Goal: Ask a question

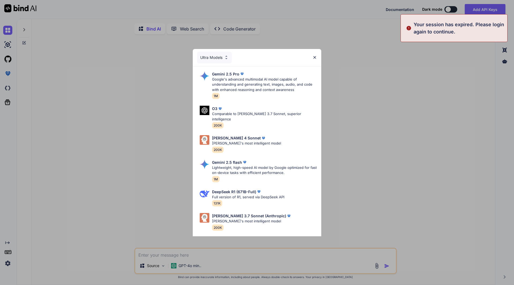
type textarea "x"
click at [133, 173] on div "Ultra Models Gemini 2.5 Pro Google's advanced multimodal AI model capable of un…" at bounding box center [257, 142] width 514 height 285
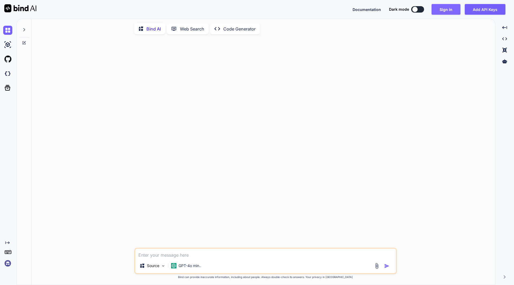
click at [441, 10] on button "Sign in" at bounding box center [446, 9] width 29 height 11
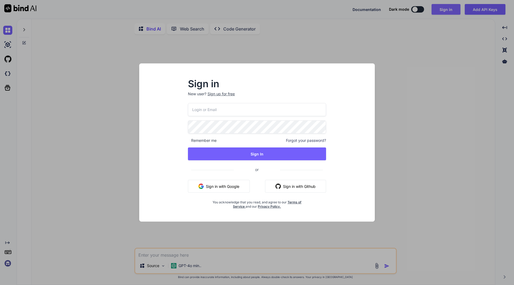
type input "[EMAIL_ADDRESS][DOMAIN_NAME]"
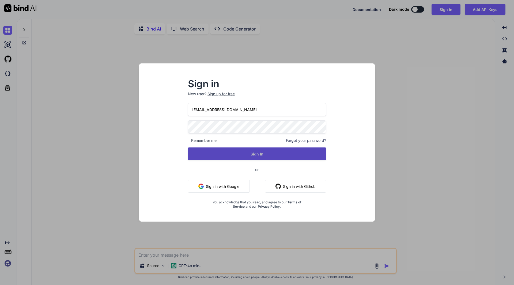
click at [232, 153] on button "Sign In" at bounding box center [257, 154] width 138 height 13
click at [316, 155] on button "Sign In" at bounding box center [257, 154] width 138 height 13
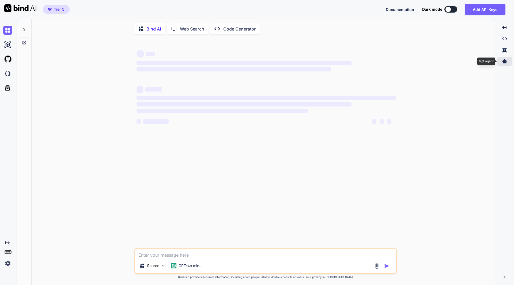
click at [506, 62] on icon at bounding box center [504, 61] width 5 height 4
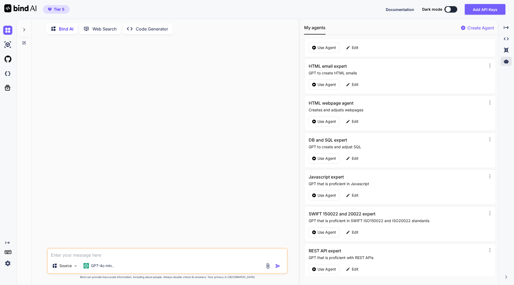
scroll to position [59, 0]
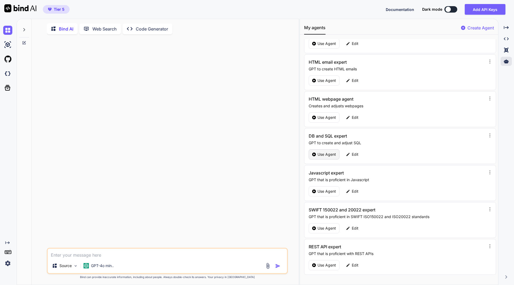
click at [327, 152] on p "Use Agent" at bounding box center [327, 154] width 18 height 5
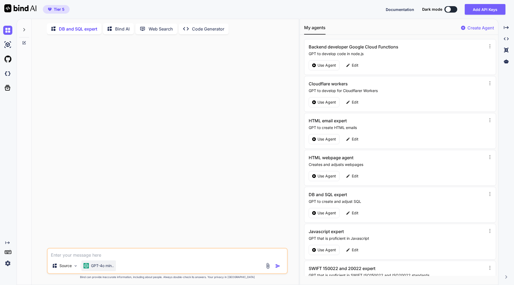
click at [113, 268] on p "GPT-4o min.." at bounding box center [102, 265] width 23 height 5
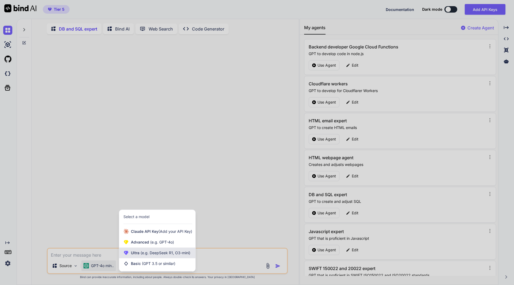
click at [164, 253] on span "(e.g. DeepSeek R1, O3-mini)" at bounding box center [165, 253] width 51 height 5
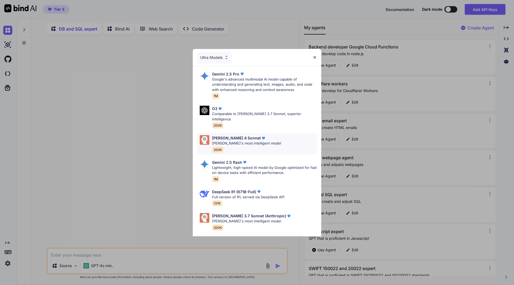
click at [243, 141] on p "[PERSON_NAME]'s most intelligent model" at bounding box center [246, 143] width 69 height 5
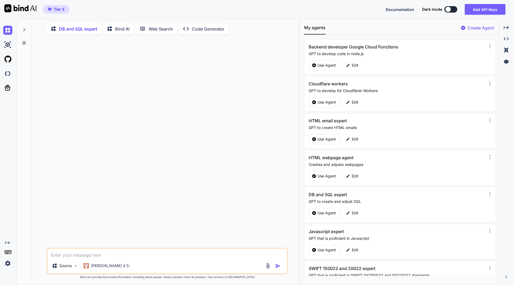
click at [80, 254] on textarea at bounding box center [167, 254] width 239 height 10
type textarea "x"
type textarea "H"
type textarea "x"
type textarea "Ho"
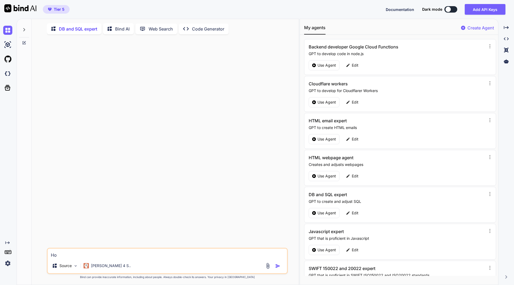
type textarea "x"
type textarea "How"
type textarea "x"
type textarea "How"
type textarea "x"
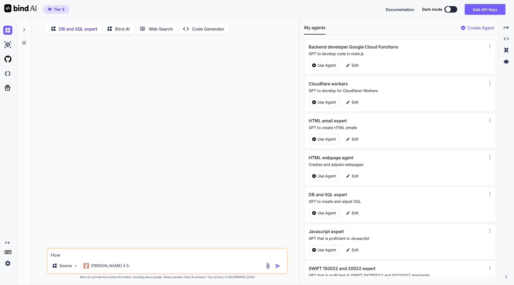
type textarea "How c"
type textarea "x"
type textarea "How ca"
type textarea "x"
type textarea "How can"
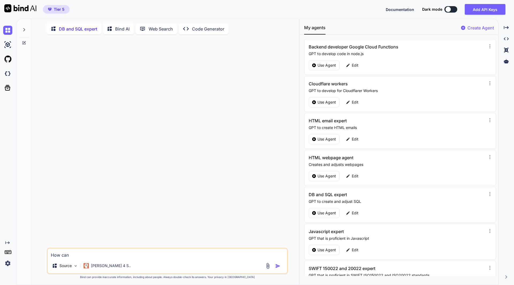
type textarea "x"
type textarea "How can"
type textarea "x"
type textarea "How can I"
type textarea "x"
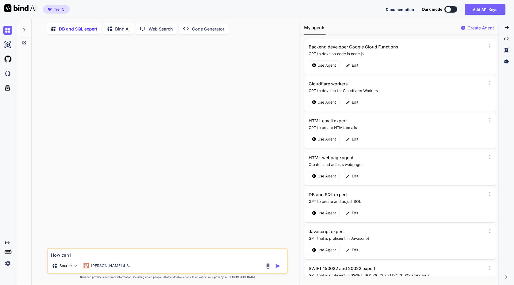
type textarea "How can I"
type textarea "x"
type textarea "How can I d"
type textarea "x"
type textarea "How can I de"
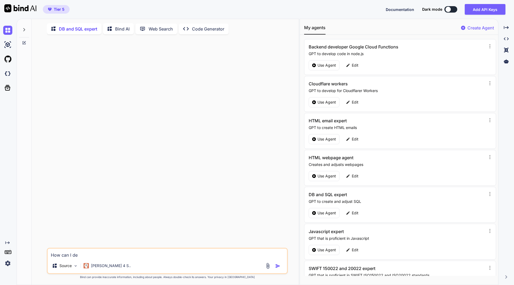
type textarea "x"
type textarea "How can I d"
type textarea "x"
type textarea "How can I"
type textarea "x"
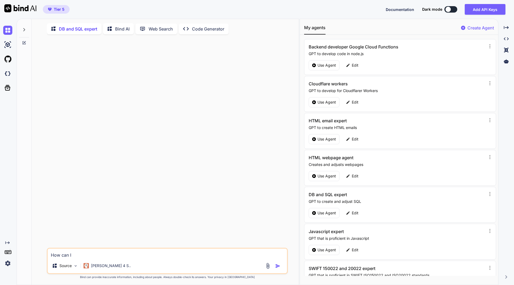
type textarea "How can I s"
type textarea "x"
type textarea "How can I se"
type textarea "x"
type textarea "How can I see"
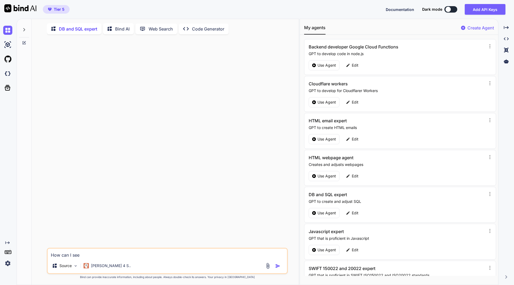
type textarea "x"
type textarea "How can I see"
type textarea "x"
type textarea "How can I see e"
type textarea "x"
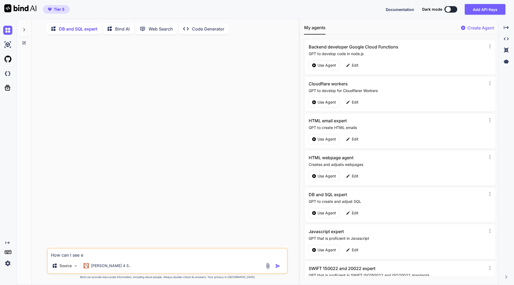
type textarea "How can I see"
type textarea "x"
type textarea "How can I see th"
type textarea "x"
type textarea "How can I see the"
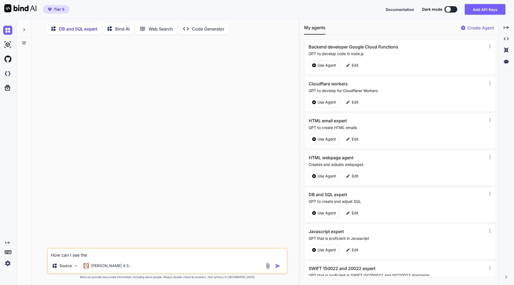
type textarea "x"
type textarea "How can I see the"
type textarea "x"
type textarea "How can I see the d"
type textarea "x"
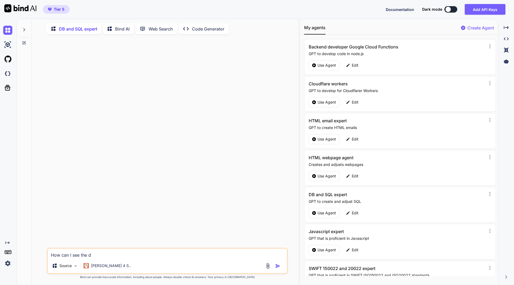
type textarea "How can I see the de"
type textarea "x"
type textarea "How can I see the def"
type textarea "x"
type textarea "How can I see the defi"
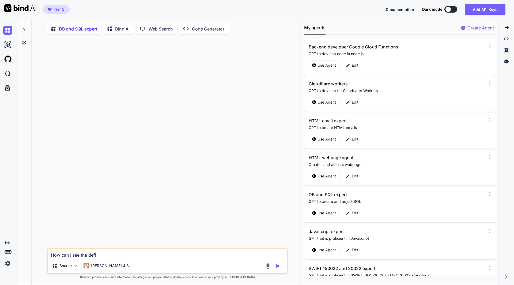
type textarea "x"
type textarea "How can I see the defin"
type textarea "x"
type textarea "How can I see the defint"
type textarea "x"
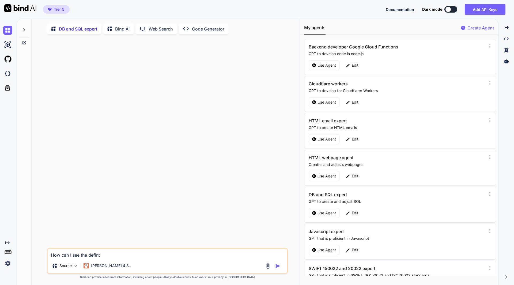
type textarea "How can I see the definti"
type textarea "x"
type textarea "How can I see the defintio"
type textarea "x"
type textarea "How can I see the defintion"
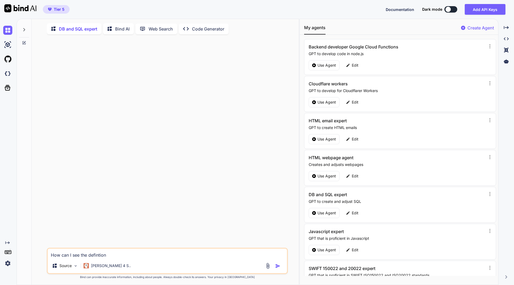
type textarea "x"
type textarea "How can I see the defintion"
type textarea "x"
type textarea "How can I see the defintion o"
type textarea "x"
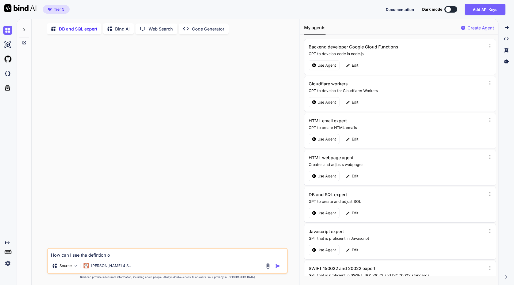
type textarea "How can I see the defintion of"
type textarea "x"
type textarea "How can I see the defintion of"
type textarea "x"
type textarea "How can I see the defintion of R"
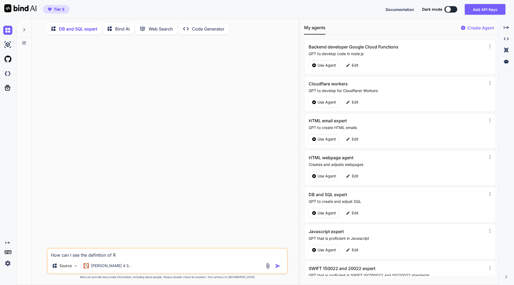
type textarea "x"
type textarea "How can I see the defintion of RP"
type textarea "x"
type textarea "How can I see the defintion of RPC"
type textarea "x"
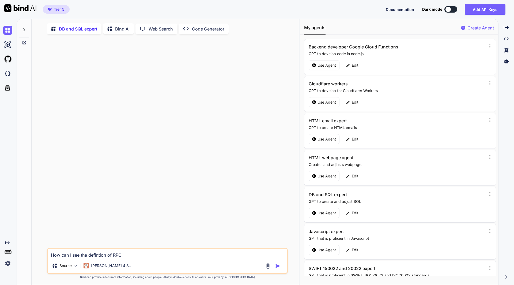
type textarea "How can I see the defintion of RPC"
type textarea "x"
type textarea "How can I see the defintion of RPC c"
type textarea "x"
type textarea "How can I see the defintion of RPC ca"
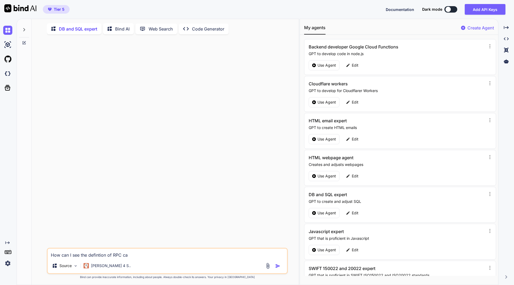
type textarea "x"
type textarea "How can I see the defintion of RPC cal"
type textarea "x"
type textarea "How can I see the defintion of RPC call"
type textarea "x"
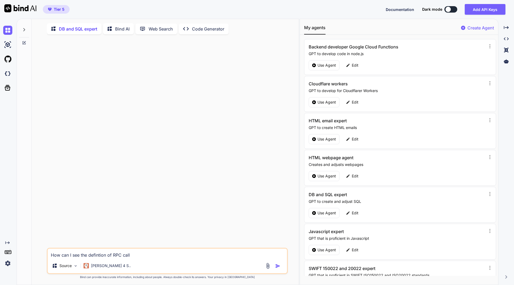
type textarea "How can I see the defintion of RPC call"
paste textarea "get_available_bikes_quantity"
type textarea "x"
type textarea "How can I see the defintion of RPC call get_available_bikes_quantity"
type textarea "x"
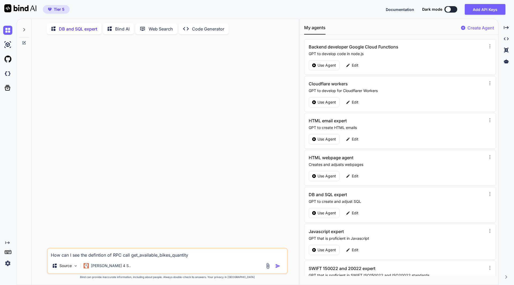
type textarea "How can I see the defintion of RPC call get_available_bikes_quantityi"
type textarea "x"
type textarea "How can I see the defintion of RPC call get_available_bikes_quantityin"
type textarea "x"
type textarea "How can I see the defintion of RPC call get_available_bikes_quantityin"
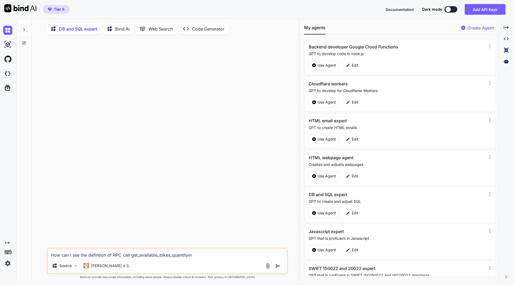
type textarea "x"
type textarea "How can I see the defintion of RPC call get_available_bikes_quantityin"
type textarea "x"
type textarea "How can I see the defintion of RPC call get_available_bikes_quantityi"
type textarea "x"
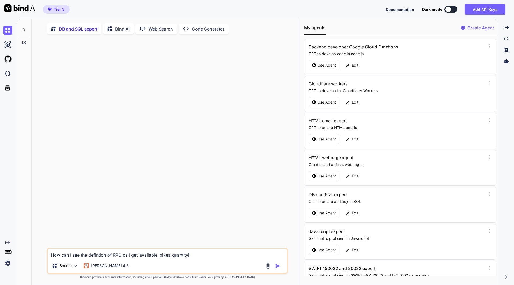
type textarea "How can I see the defintion of RPC call get_available_bikes_quantity"
type textarea "x"
type textarea "How can I see the defintion of RPC call get_available_bikes_quantity"
type textarea "x"
type textarea "How can I see the defintion of RPC call get_available_bikes_quantity i"
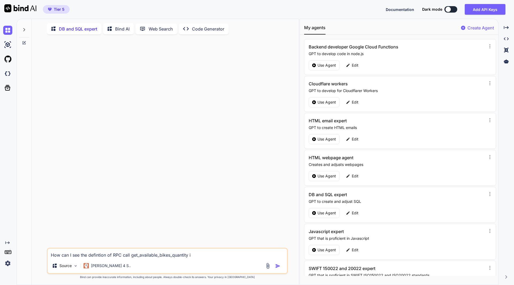
type textarea "x"
type textarea "How can I see the defintion of RPC call get_available_bikes_quantity i"
type textarea "x"
type textarea "How can I see the defintion of RPC call get_available_bikes_quantity i s"
type textarea "x"
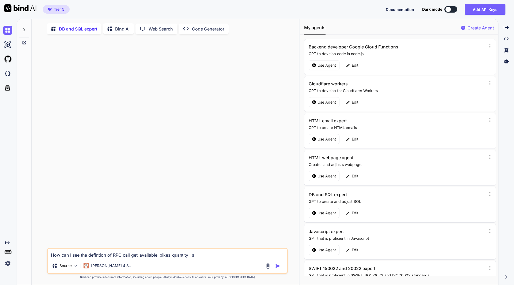
type textarea "How can I see the defintion of RPC call get_available_bikes_quantity i su"
type textarea "x"
type textarea "How can I see the defintion of RPC call get_available_bikes_quantity i s"
type textarea "x"
type textarea "How can I see the defintion of RPC call get_available_bikes_quantity i"
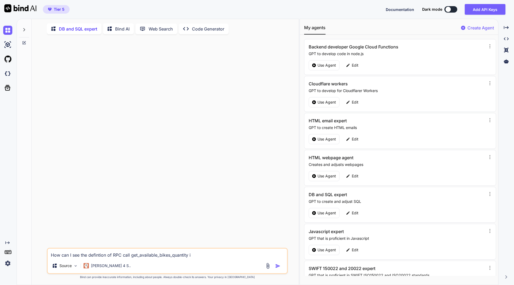
type textarea "x"
type textarea "How can I see the defintion of RPC call get_available_bikes_quantity i"
type textarea "x"
type textarea "How can I see the defintion of RPC call get_available_bikes_quantity in"
type textarea "x"
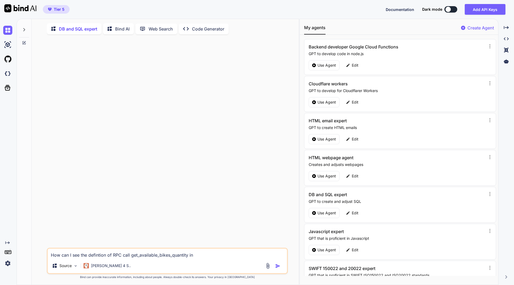
type textarea "How can I see the defintion of RPC call get_available_bikes_quantity in"
type textarea "x"
type textarea "How can I see the defintion of RPC call get_available_bikes_quantity in s"
type textarea "x"
type textarea "How can I see the defintion of RPC call get_available_bikes_quantity in su"
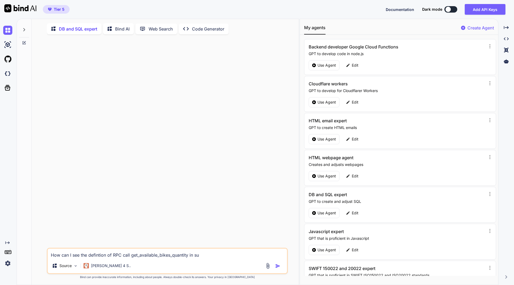
type textarea "x"
type textarea "How can I see the defintion of RPC call get_available_bikes_quantity in sup"
type textarea "x"
type textarea "How can I see the defintion of RPC call get_available_bikes_quantity in supa"
type textarea "x"
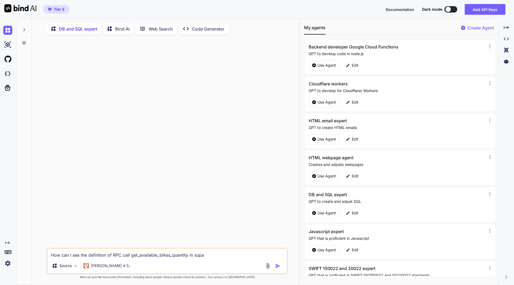
type textarea "How can I see the defintion of RPC call get_available_bikes_quantity in supab"
type textarea "x"
type textarea "How can I see the defintion of RPC call get_available_bikes_quantity in supaba"
type textarea "x"
type textarea "How can I see the defintion of RPC call get_available_bikes_quantity in supabas"
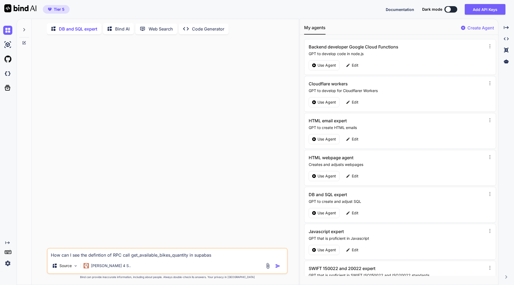
type textarea "x"
type textarea "How can I see the defintion of RPC call get_available_bikes_quantity in supabase"
type textarea "x"
type textarea "How can I see the defintion of RPC call get_available_bikes_quantity in supabas…"
type textarea "x"
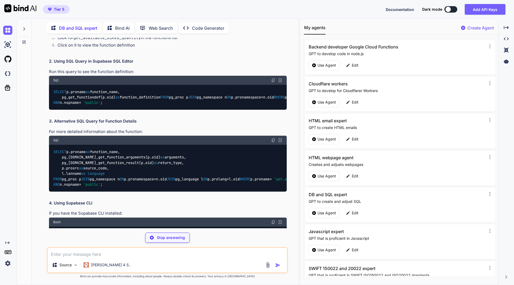
scroll to position [118, 0]
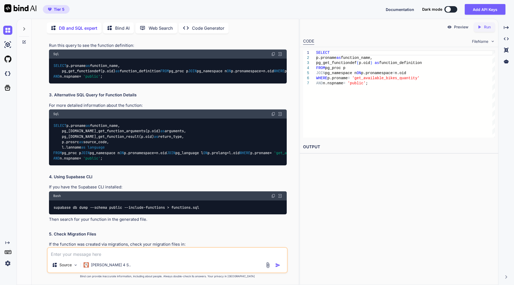
type textarea "x"
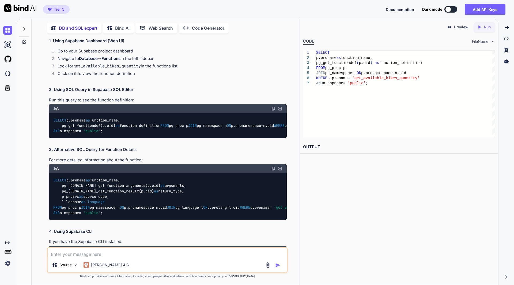
scroll to position [54, 0]
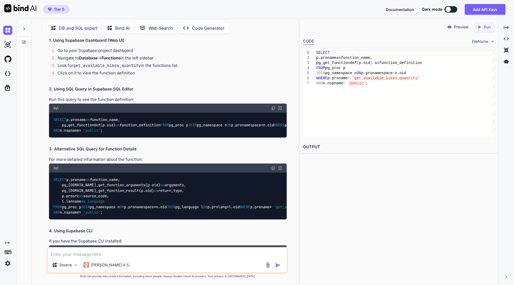
click at [273, 109] on img at bounding box center [273, 108] width 4 height 4
click at [273, 108] on img at bounding box center [273, 108] width 4 height 4
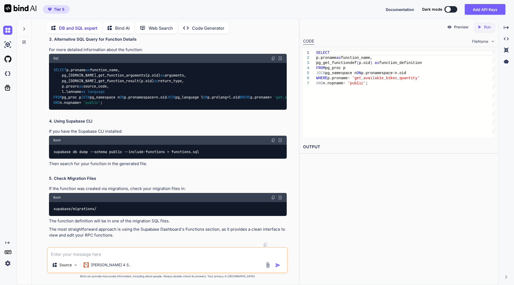
scroll to position [167, 0]
click at [273, 61] on img at bounding box center [273, 58] width 4 height 4
click at [103, 255] on textarea at bounding box center [167, 253] width 239 height 10
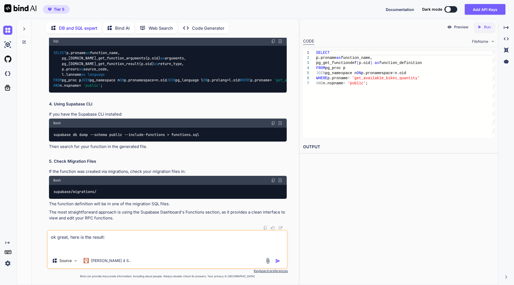
paste textarea "[ { "function_name": "get_available_bikes_quantity", "arguments": "p_start_time…"
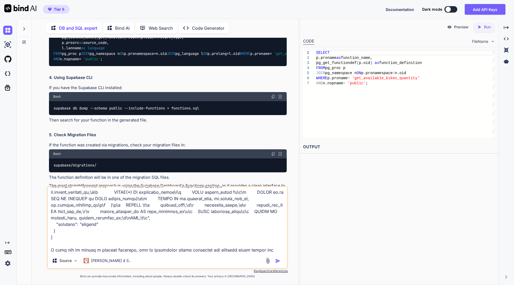
scroll to position [123, 0]
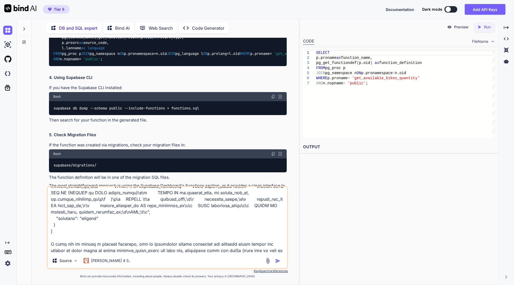
click at [198, 242] on textarea at bounding box center [167, 220] width 239 height 66
click at [77, 223] on textarea at bounding box center [167, 220] width 239 height 66
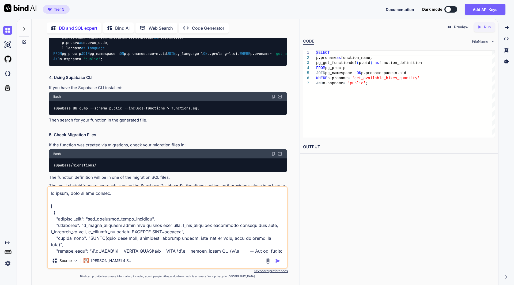
scroll to position [123, 0]
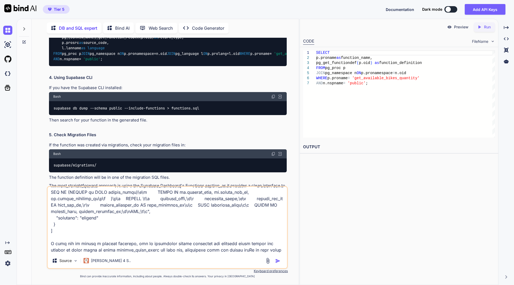
click at [149, 243] on textarea at bounding box center [167, 220] width 239 height 66
type textarea "ok great, here is the result: [ { "function_name": "get_available_bikes_quantit…"
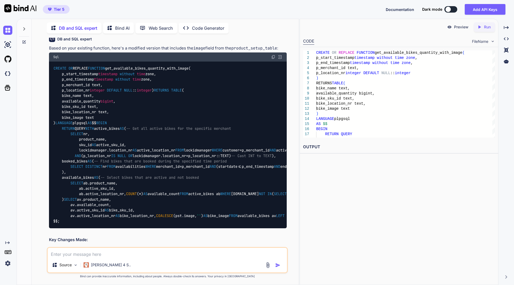
scroll to position [496, 0]
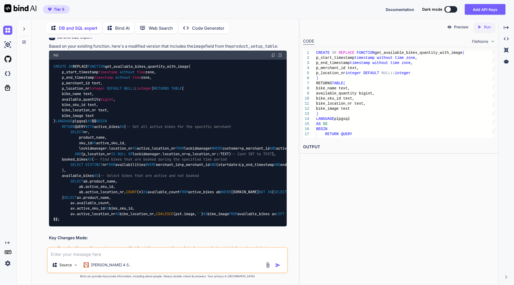
click at [272, 57] on img at bounding box center [273, 55] width 4 height 4
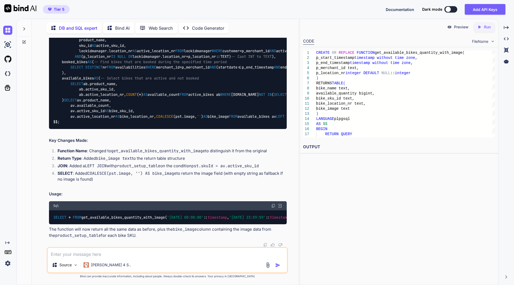
scroll to position [712, 0]
click at [110, 251] on textarea at bounding box center [167, 253] width 239 height 10
type textarea "create a sql that copies the value from column skuId into column sku_id in tabl…"
click at [280, 268] on img "button" at bounding box center [277, 265] width 5 height 5
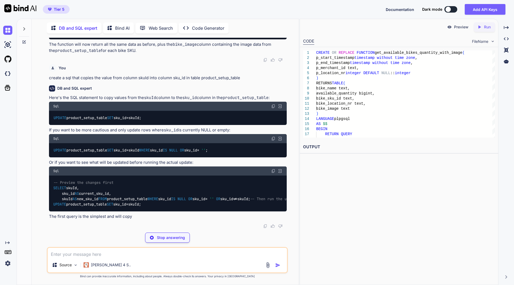
scroll to position [1024, 0]
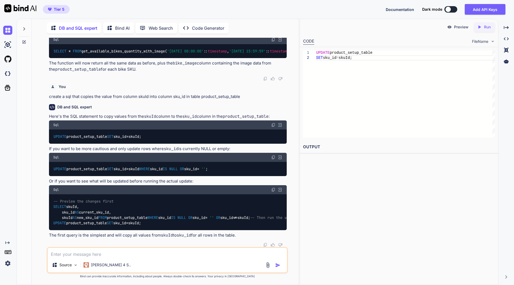
click at [272, 155] on img at bounding box center [273, 157] width 4 height 4
click at [146, 256] on textarea at bounding box center [167, 253] width 239 height 10
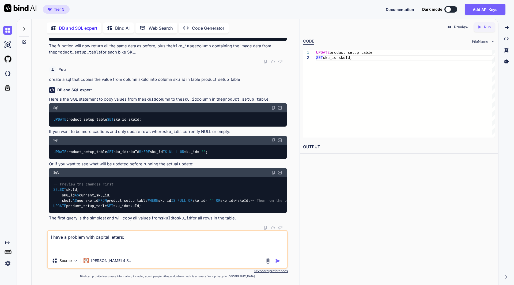
paste textarea "ERROR: 42703: column "skuid" does not exist LINE 2: SET sku_id = skuId ^ HINT: …"
type textarea "I have a problem with capital letters: ERROR: 42703: column "skuid" does not ex…"
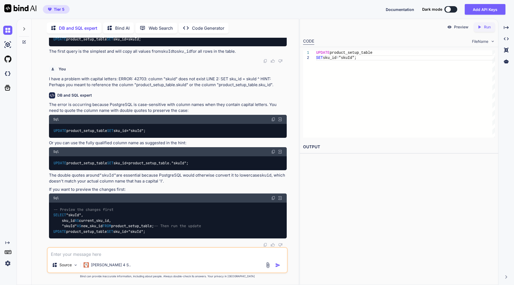
scroll to position [1254, 0]
click at [273, 150] on img at bounding box center [273, 152] width 4 height 4
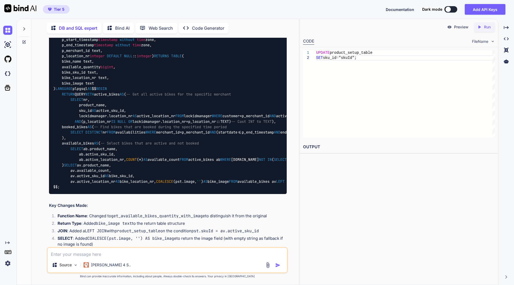
scroll to position [529, 0]
drag, startPoint x: 225, startPoint y: 150, endPoint x: 242, endPoint y: 165, distance: 22.8
click at [242, 165] on div "CREATE OR REPLACE FUNCTION get_available_bikes_quantity_with_image( p_start_tim…" at bounding box center [168, 110] width 238 height 167
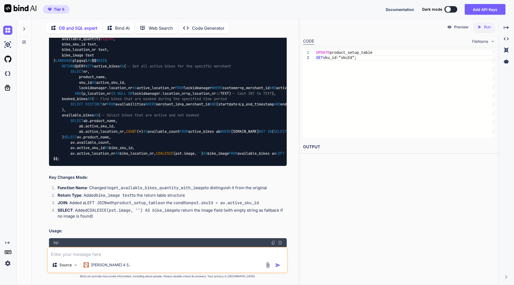
scroll to position [563, 0]
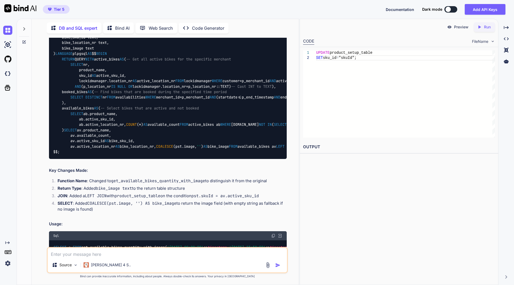
click at [227, 118] on div "CREATE OR REPLACE FUNCTION get_available_bikes_quantity_with_image( p_start_tim…" at bounding box center [168, 75] width 238 height 167
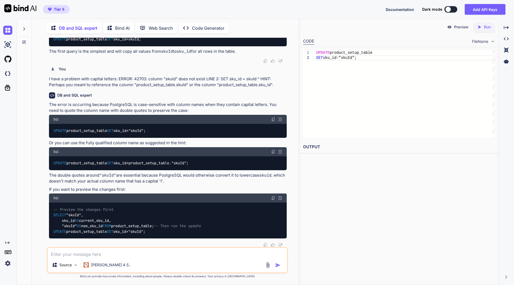
scroll to position [1267, 0]
click at [273, 150] on img at bounding box center [273, 152] width 4 height 4
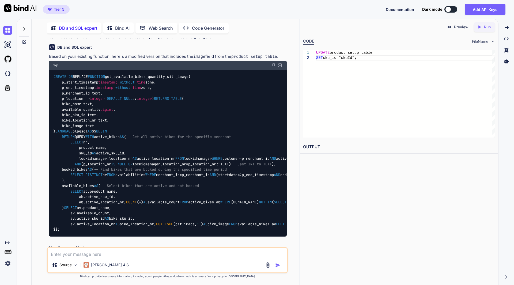
scroll to position [486, 0]
click at [272, 68] on img at bounding box center [273, 65] width 4 height 4
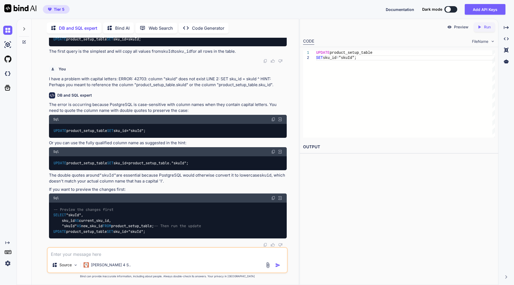
scroll to position [1267, 0]
click at [151, 245] on div at bounding box center [168, 245] width 238 height 4
click at [142, 257] on textarea at bounding box center [167, 253] width 239 height 10
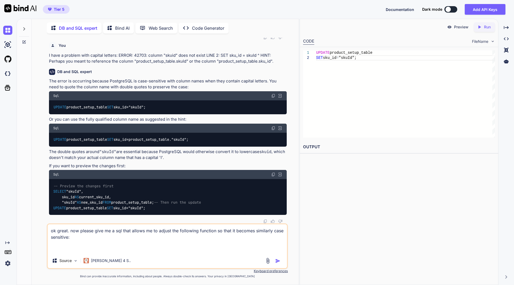
paste textarea "CREATE OR REPLACE FUNCTION get_available_bikes_quantity_with_image( p_start_tim…"
type textarea "ok great. now please give me a sql that allows me to adjust the following funct…"
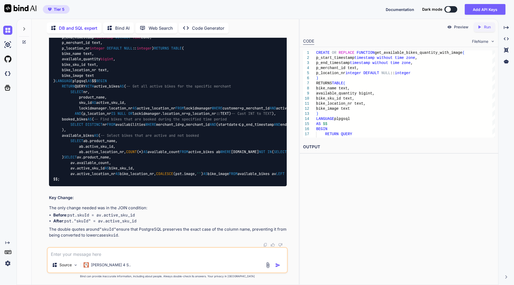
scroll to position [1491, 0]
click at [273, 17] on img at bounding box center [273, 15] width 4 height 4
